Goal: Task Accomplishment & Management: Complete application form

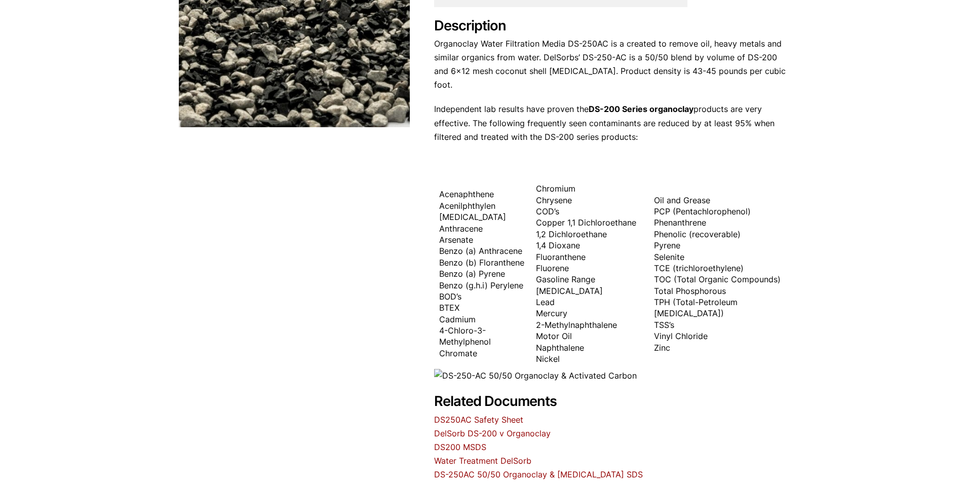
scroll to position [524, 0]
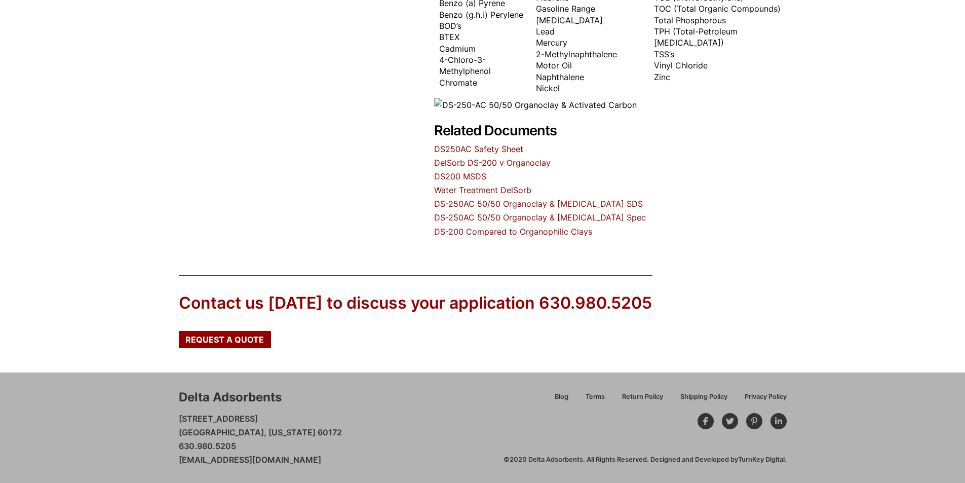
drag, startPoint x: 349, startPoint y: 460, endPoint x: 174, endPoint y: 452, distance: 174.9
click at [174, 452] on div "Delta Adsorbents 28 Congress Circle W. Roselle, Illinois 60172 630.980.5205 cus…" at bounding box center [482, 427] width 965 height 110
copy p "630.980.5205 customerservice@deltaadsorbents.com"
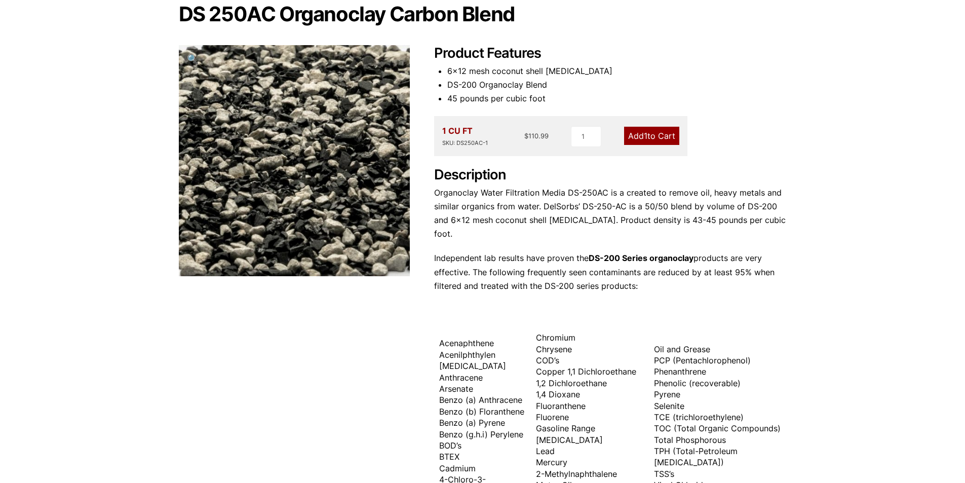
scroll to position [0, 0]
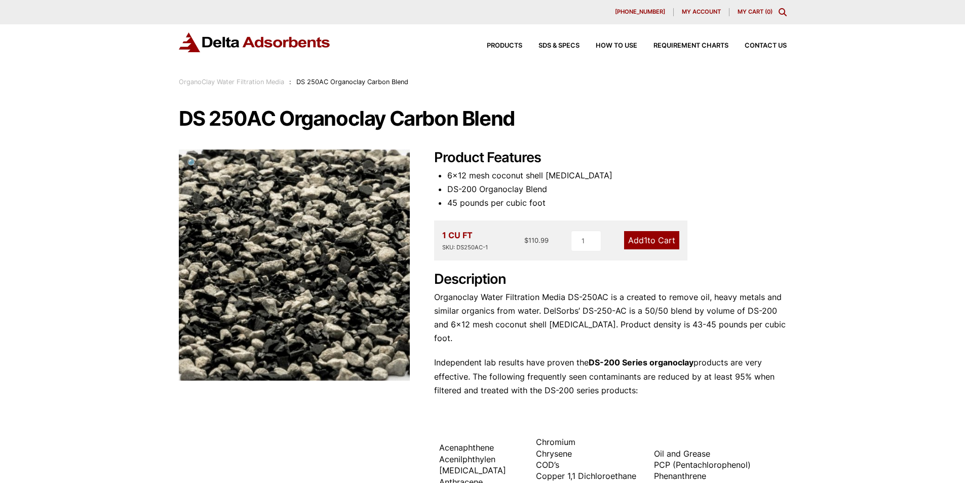
click at [756, 143] on div "DS 250AC Organoclay Carbon Blend 🔍 Product Features 6×12 mesh coconut shell [ME…" at bounding box center [483, 435] width 608 height 654
click at [780, 10] on icon "Toggle Modal Content" at bounding box center [782, 12] width 8 height 8
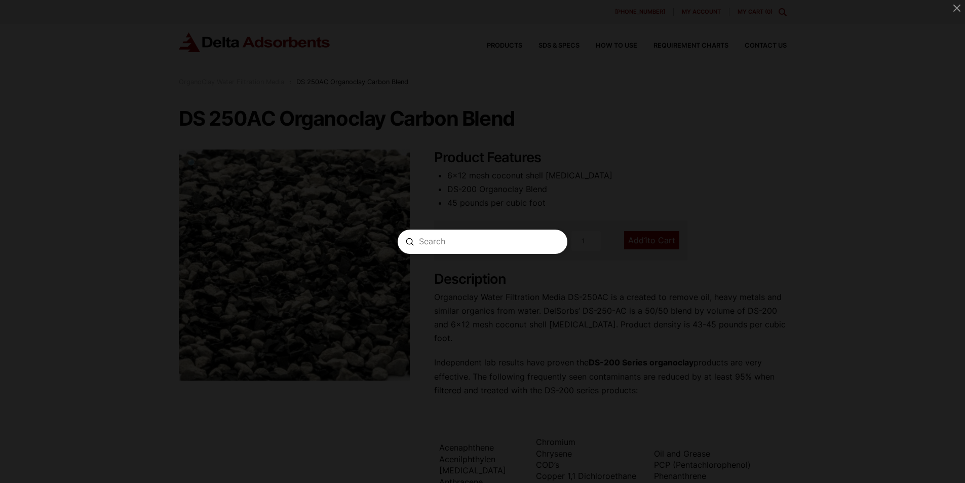
click at [445, 245] on input "Search" at bounding box center [482, 241] width 127 height 11
type input "organoclay water filtration media"
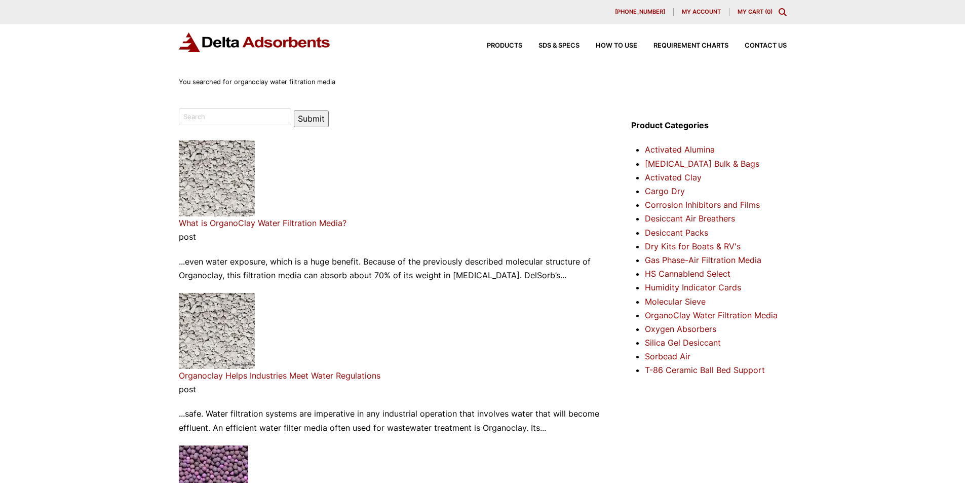
click at [270, 222] on link "What is OrganoClay Water Filtration Media?" at bounding box center [263, 223] width 168 height 10
click at [216, 218] on link "What is OrganoClay Water Filtration Media?" at bounding box center [263, 223] width 168 height 10
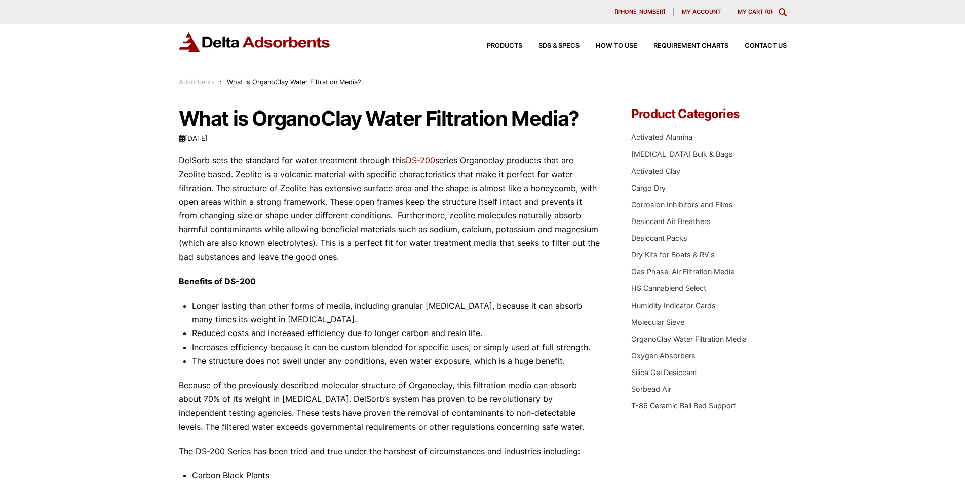
click at [769, 41] on div "Products SDS & SPECS How to Use Requirement Charts Contact Us" at bounding box center [628, 45] width 324 height 15
click at [767, 44] on span "Contact Us" at bounding box center [765, 46] width 42 height 7
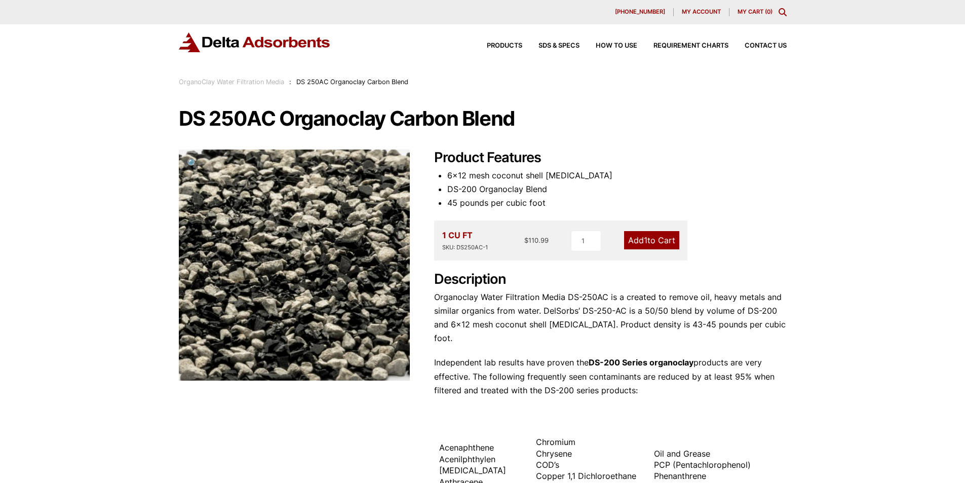
click at [742, 143] on div "DS 250AC Organoclay Carbon Blend 🔍 Product Features 6×12 mesh coconut shell [ME…" at bounding box center [483, 435] width 608 height 654
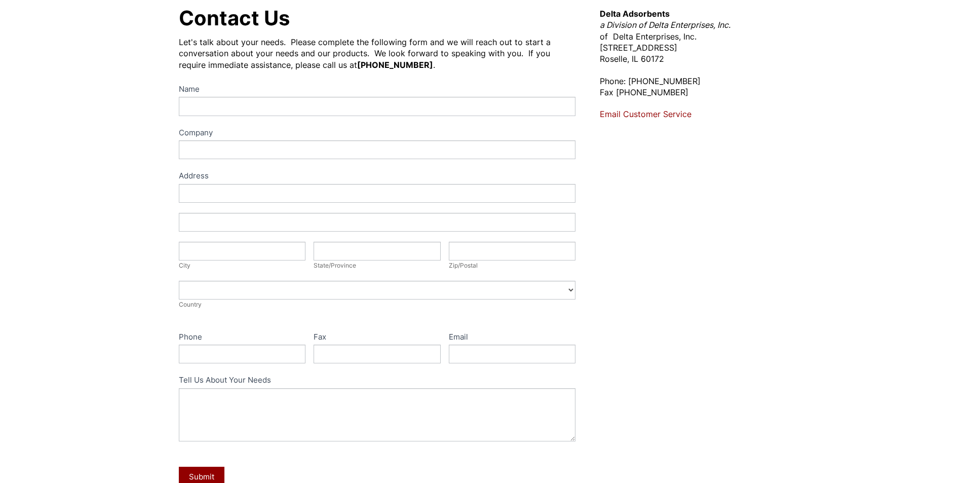
scroll to position [101, 0]
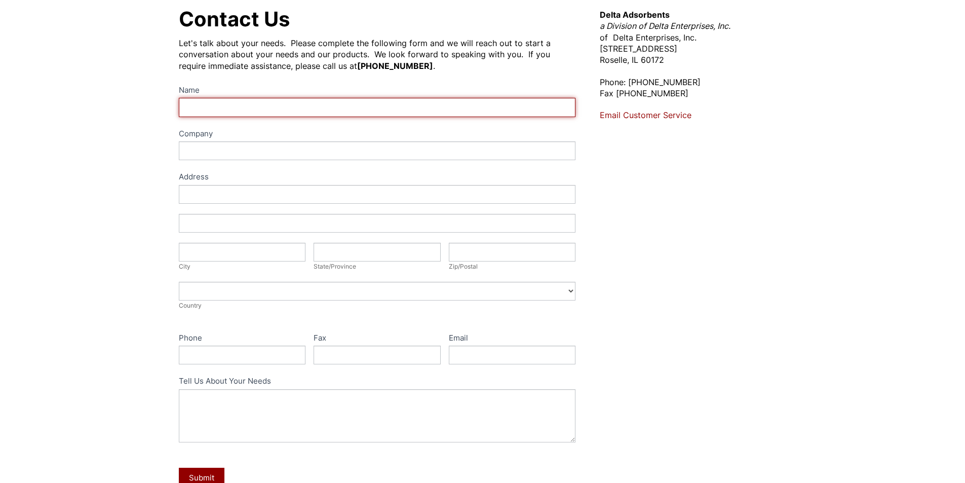
click at [203, 109] on input "Name" at bounding box center [377, 107] width 397 height 19
type input "[PERSON_NAME]"
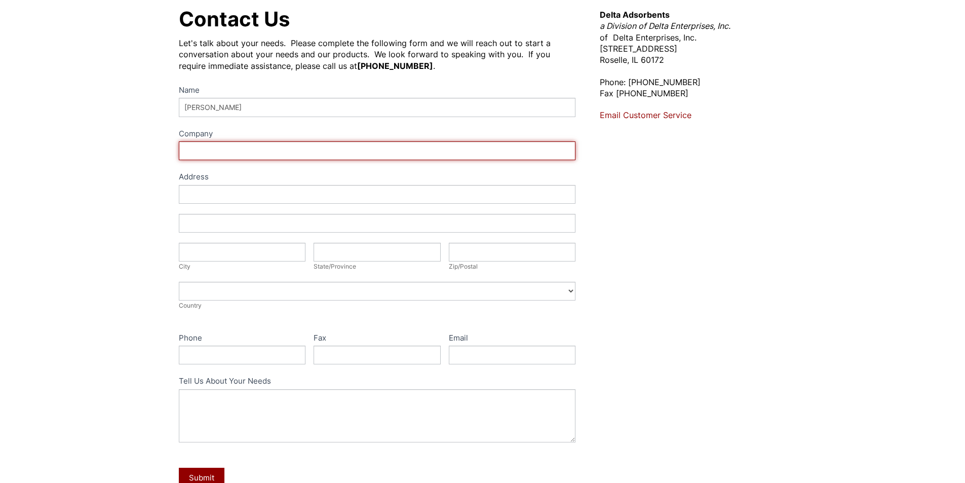
type input "DEF SUPPLIES"
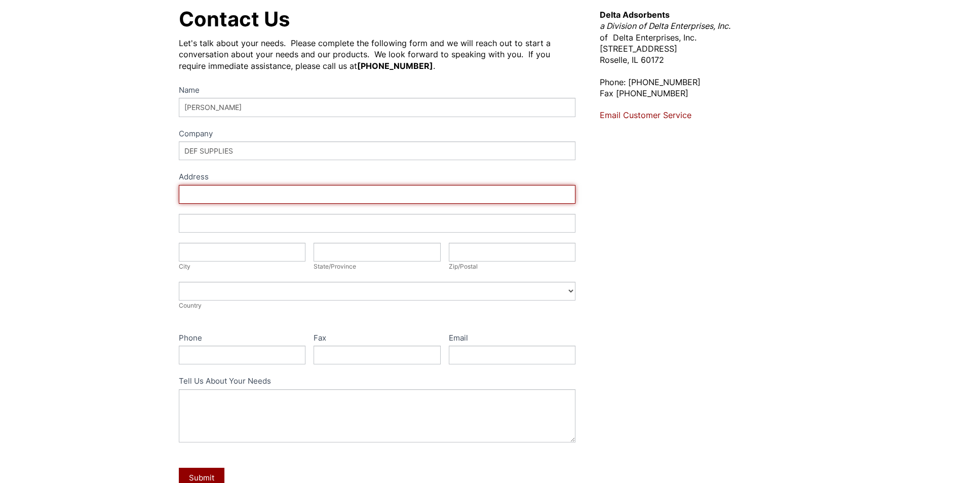
type input "1805 POLK ST"
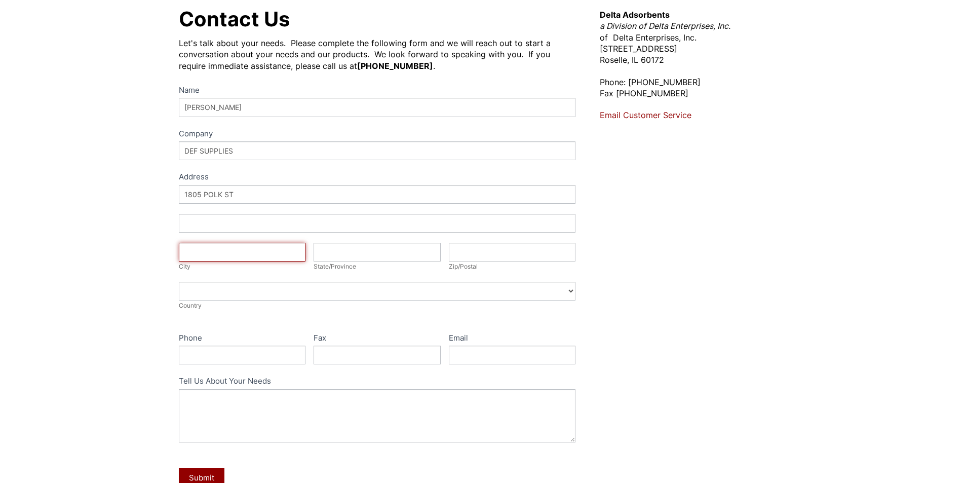
type input "[GEOGRAPHIC_DATA], [GEOGRAPHIC_DATA]"
type input "[US_STATE]"
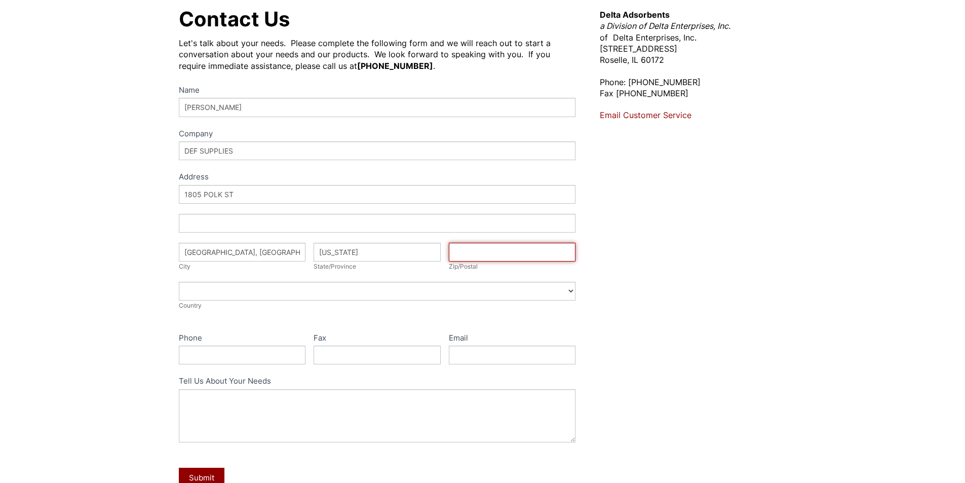
type input "78520"
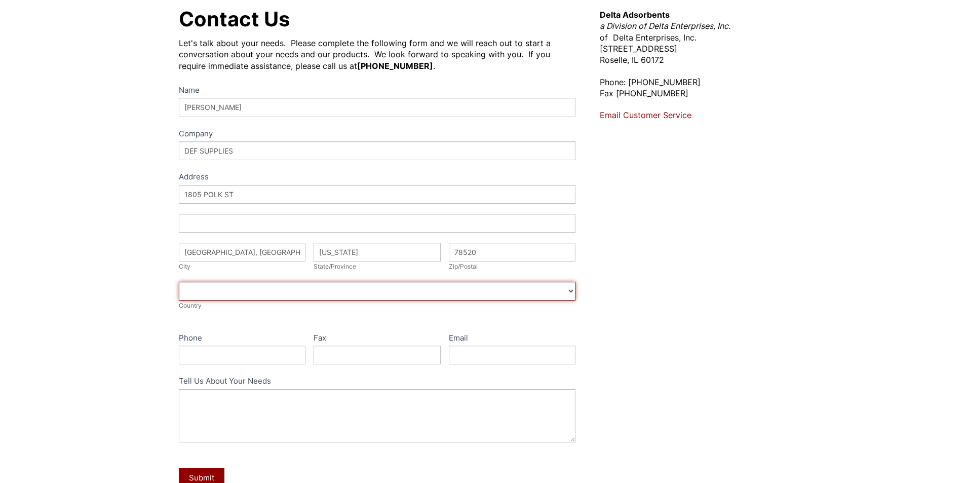
select select "[GEOGRAPHIC_DATA]"
type input "9563057988"
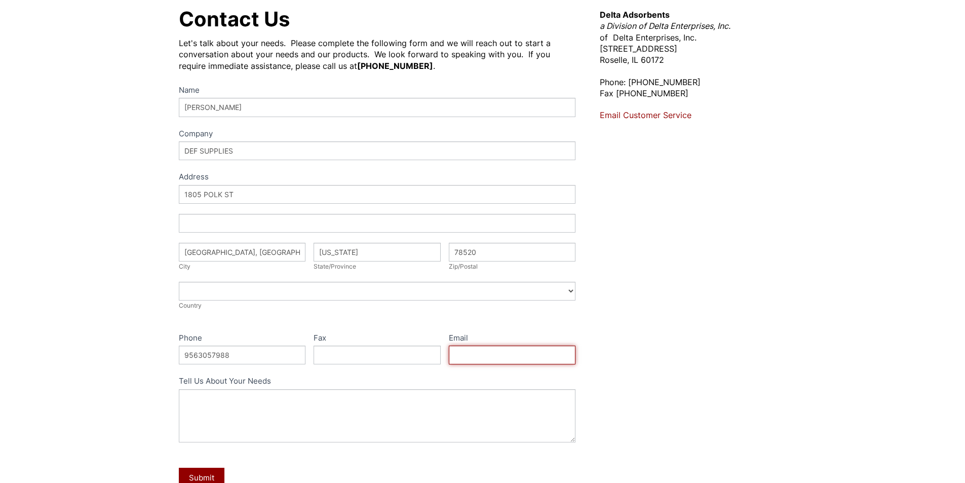
type input "[EMAIL_ADDRESS][DOMAIN_NAME]"
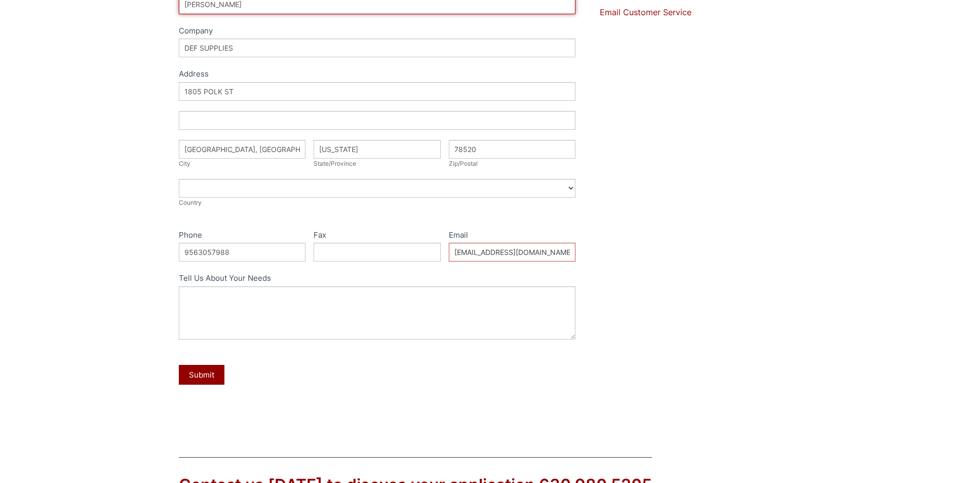
scroll to position [304, 0]
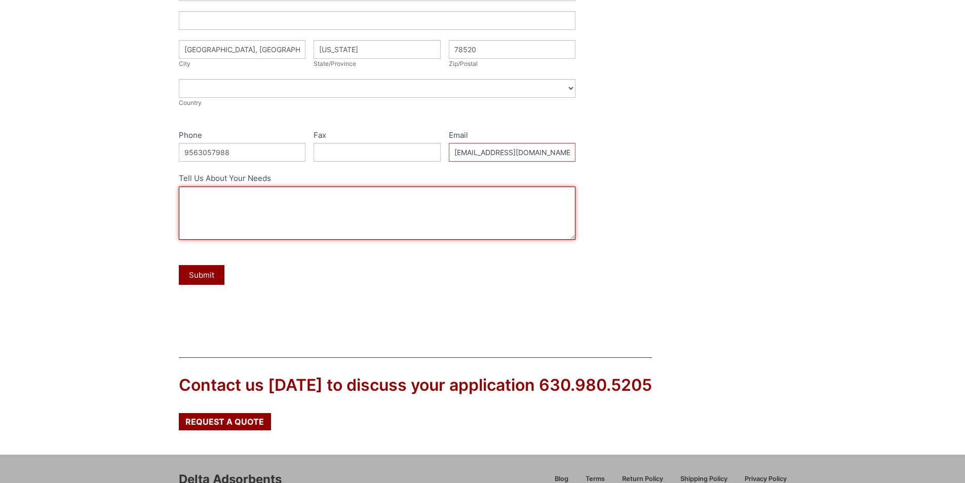
click at [264, 201] on textarea "Tell Us About Your Needs" at bounding box center [377, 212] width 397 height 53
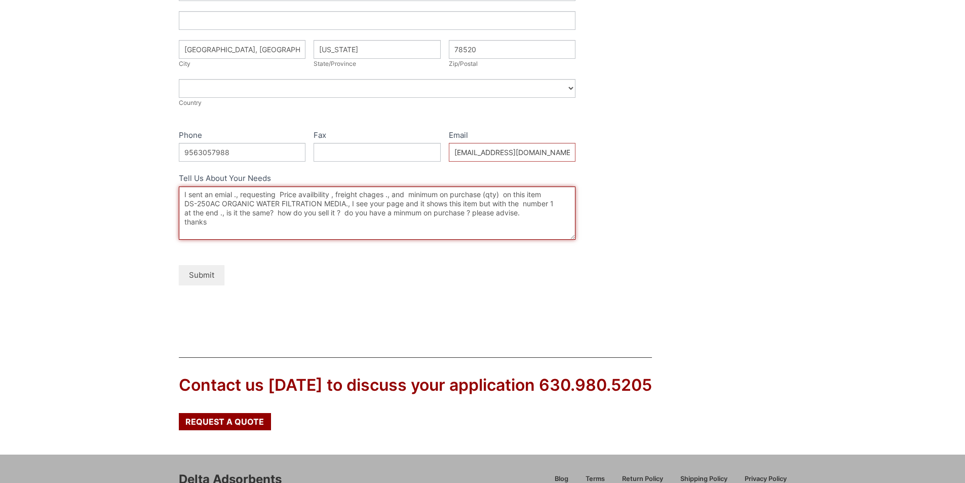
type textarea "I sent an emial ., requesting Price availbility , freight chages ., and minimum…"
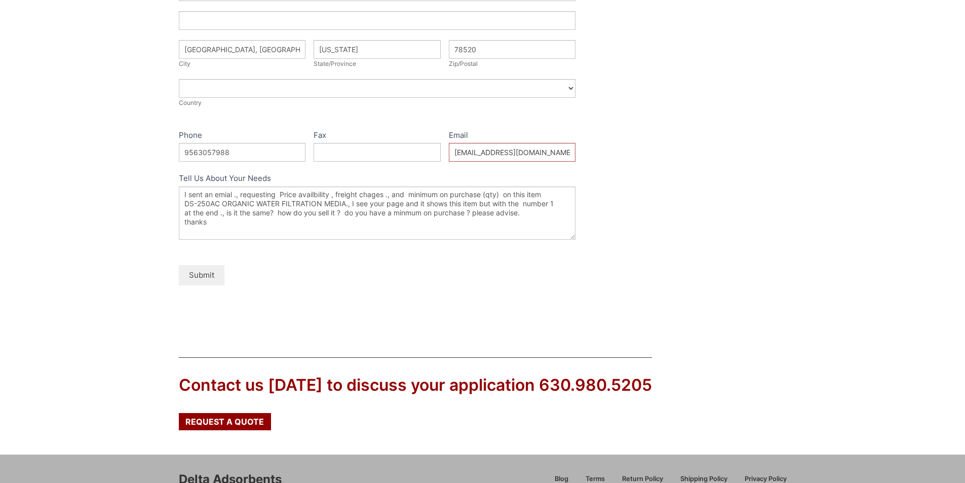
click at [202, 273] on button "Submit" at bounding box center [202, 275] width 46 height 20
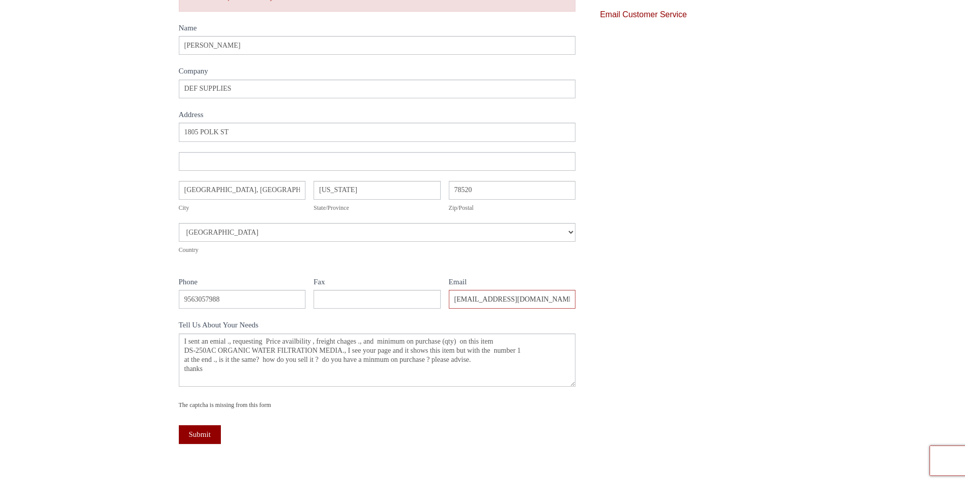
scroll to position [203, 0]
click at [342, 187] on input "Texas" at bounding box center [376, 189] width 127 height 19
click at [493, 186] on input "78520" at bounding box center [512, 189] width 127 height 19
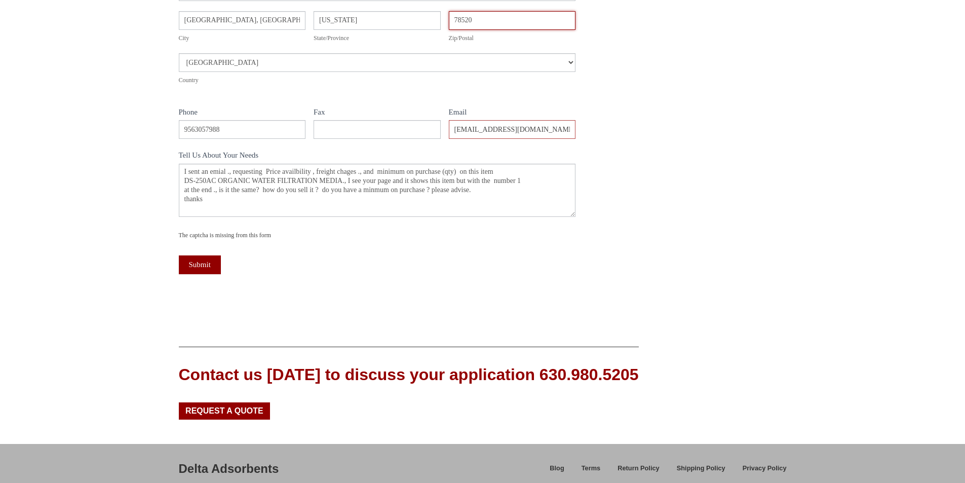
scroll to position [405, 0]
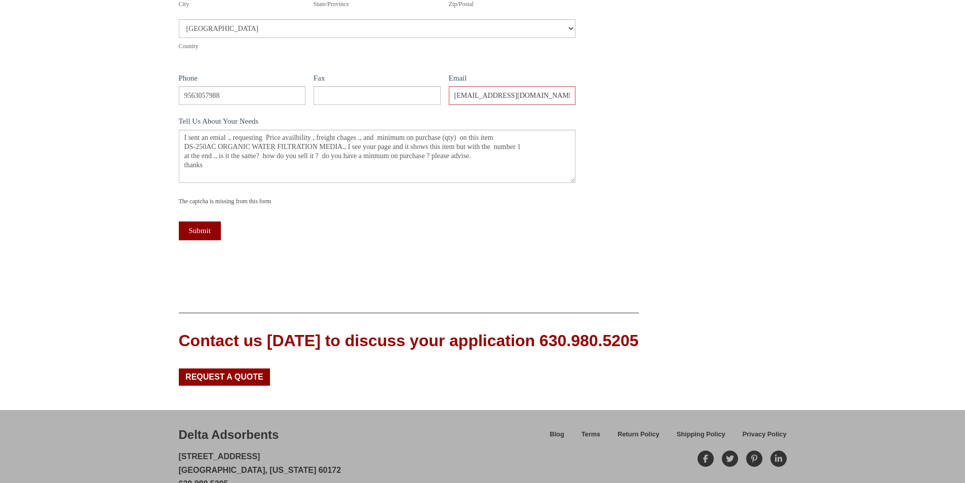
click at [329, 207] on div "Name sandy medrano Company DEF SUPPLIES Address Address Address 1805 POLK ST Ad…" at bounding box center [377, 36] width 397 height 437
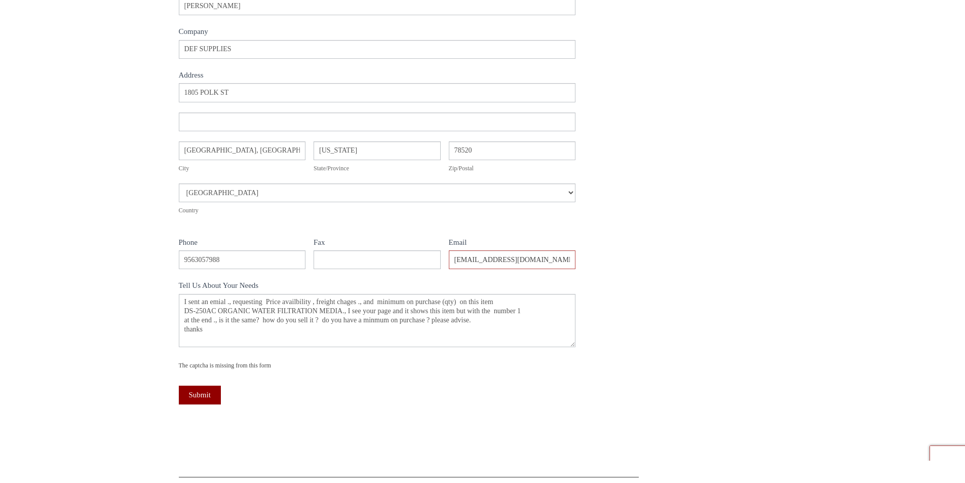
scroll to position [253, 0]
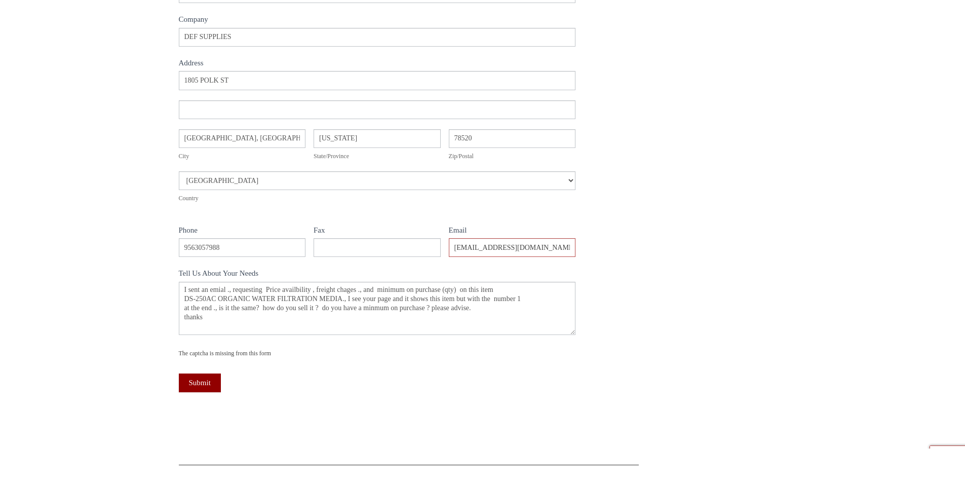
click at [212, 354] on div "The captcha is missing from this form" at bounding box center [377, 353] width 397 height 10
click at [295, 358] on div "Name sandy medrano Company DEF SUPPLIES Address Address Address 1805 POLK ST Ad…" at bounding box center [377, 188] width 397 height 437
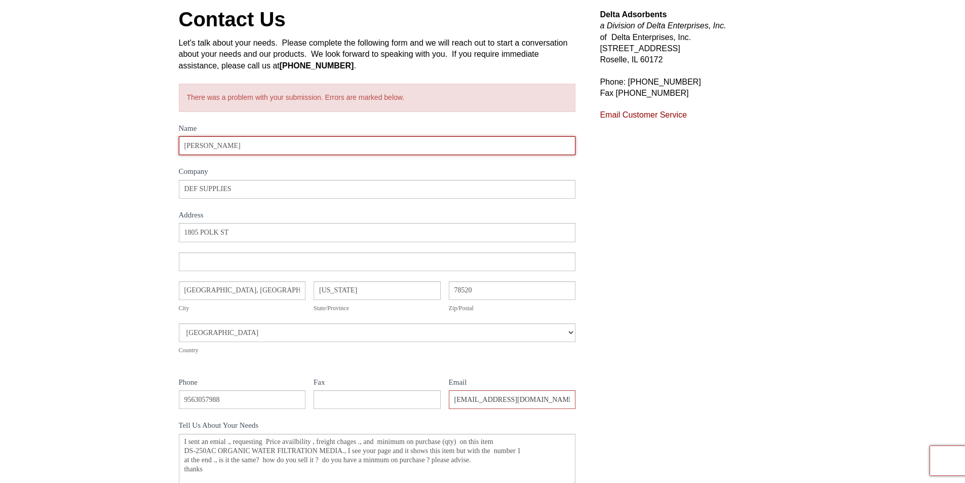
click at [246, 144] on input "[PERSON_NAME]" at bounding box center [377, 145] width 397 height 19
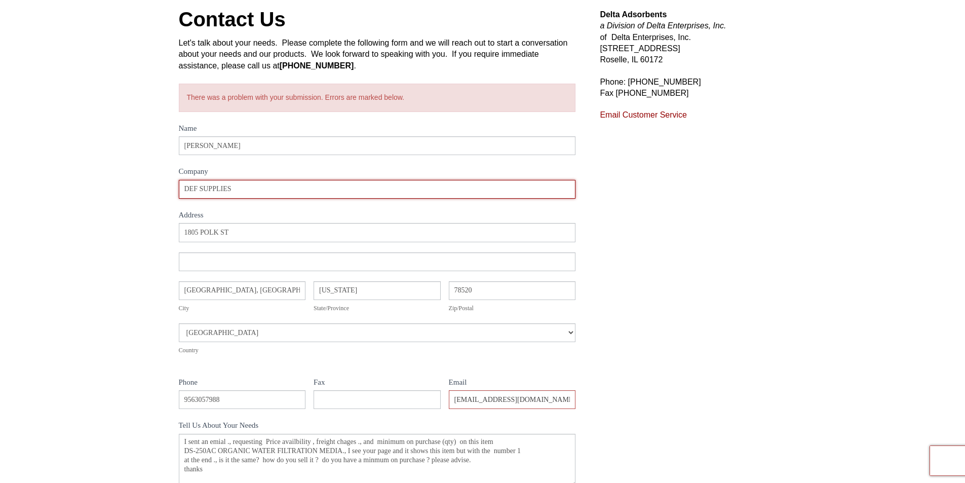
click at [352, 191] on input "DEF SUPPLIES" at bounding box center [377, 189] width 397 height 19
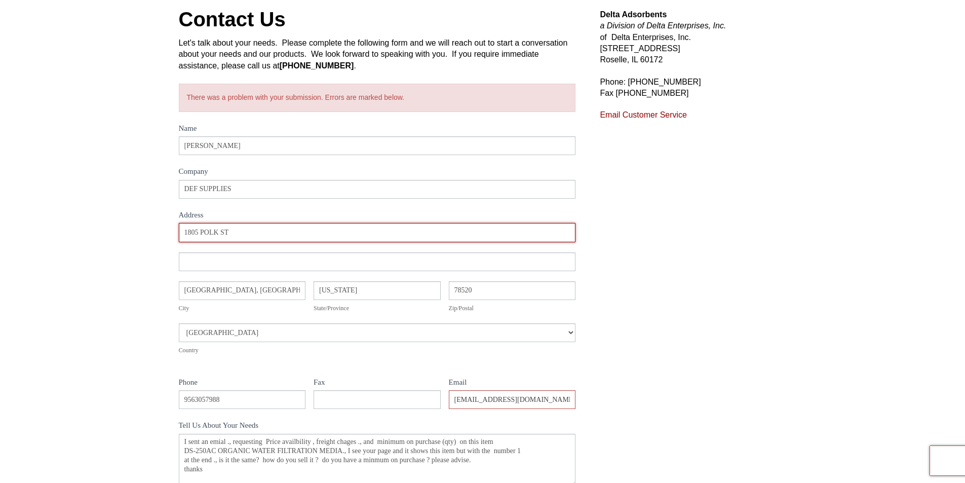
click at [344, 230] on input "1805 POLK ST" at bounding box center [377, 232] width 397 height 19
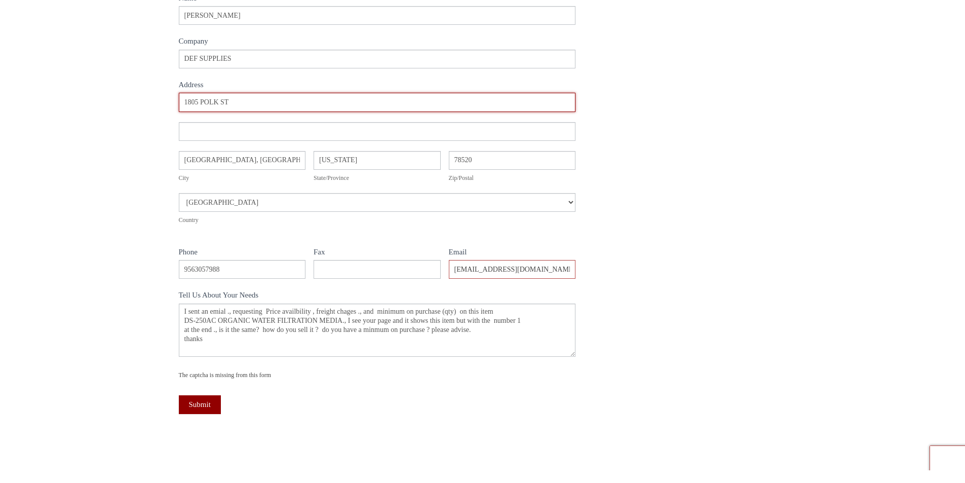
scroll to position [304, 0]
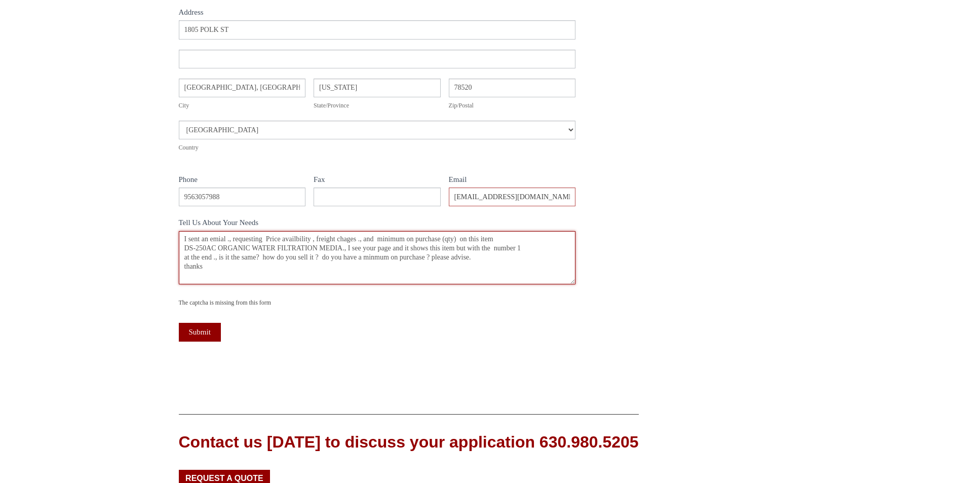
click at [230, 273] on textarea "I sent an emial ., requesting Price availbility , freight chages ., and minimum…" at bounding box center [377, 257] width 397 height 53
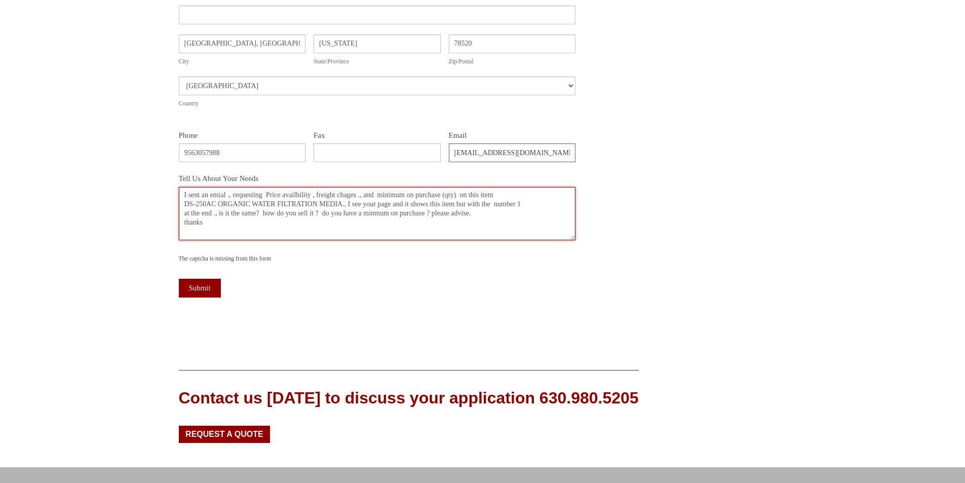
scroll to position [443, 0]
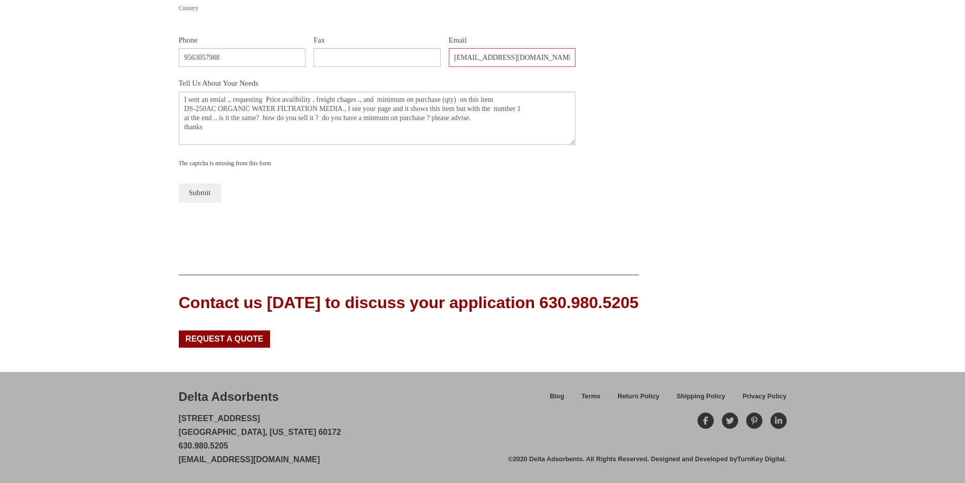
click at [196, 188] on button "Submit" at bounding box center [200, 192] width 42 height 19
click at [205, 165] on div "The captcha is missing from this form" at bounding box center [377, 163] width 397 height 10
click at [289, 166] on div "The captcha is missing from this form" at bounding box center [377, 163] width 397 height 10
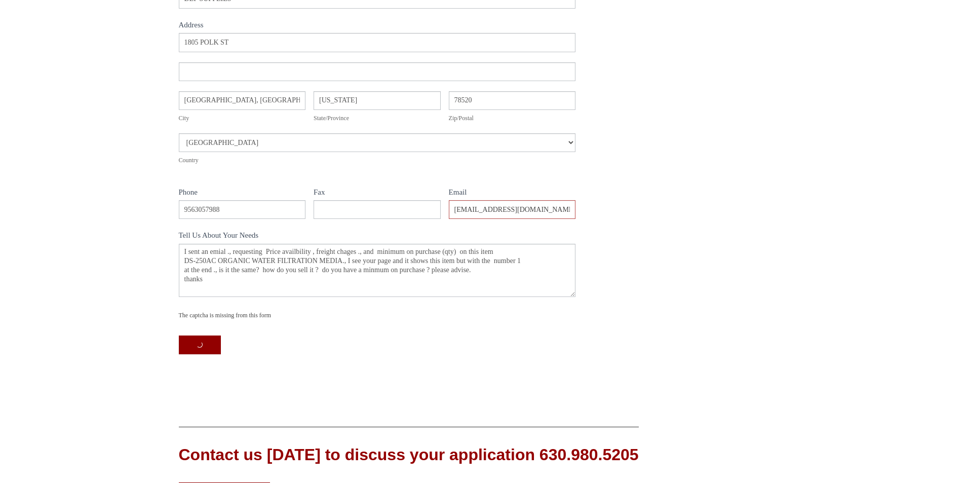
scroll to position [139, 0]
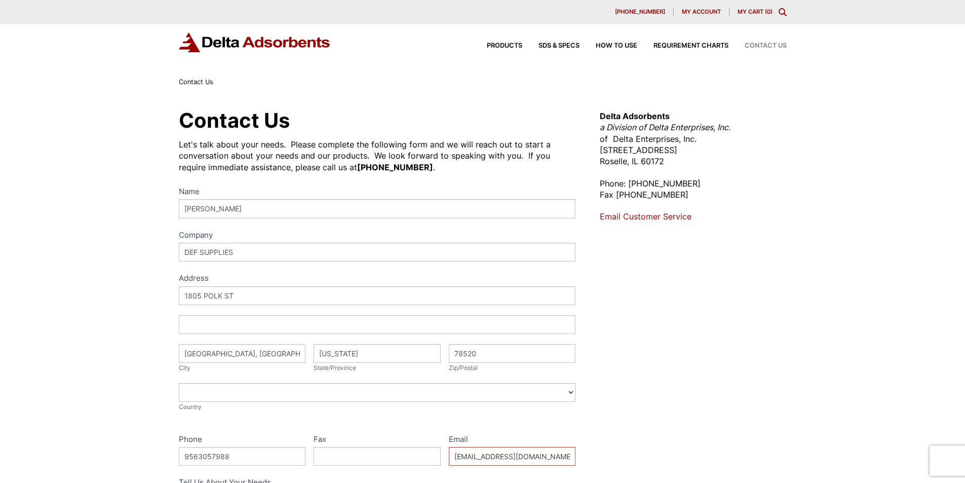
select select "[GEOGRAPHIC_DATA]"
